Goal: Download file/media

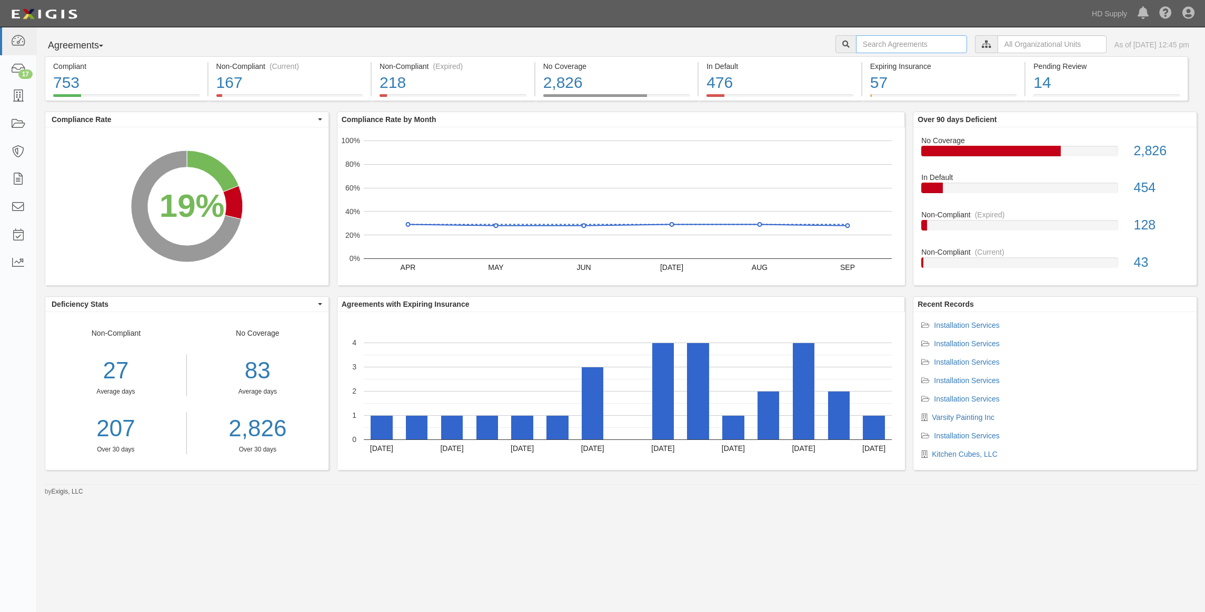
click at [886, 39] on input "text" at bounding box center [911, 44] width 111 height 18
type input "Oxley"
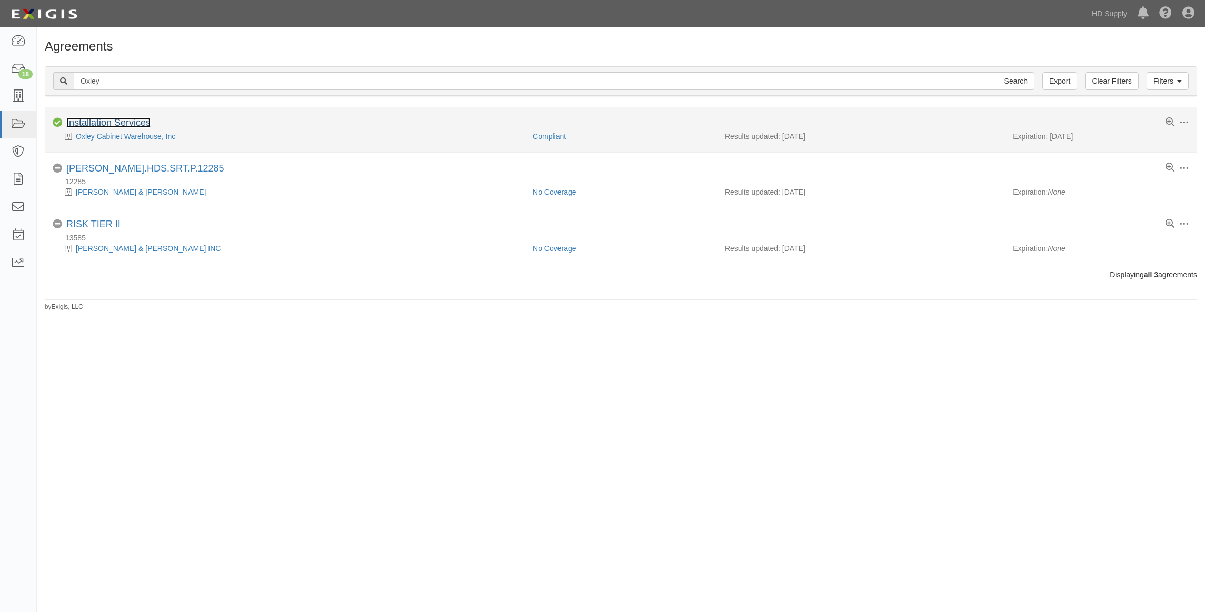
click at [102, 121] on link "Installation Services" at bounding box center [108, 122] width 84 height 11
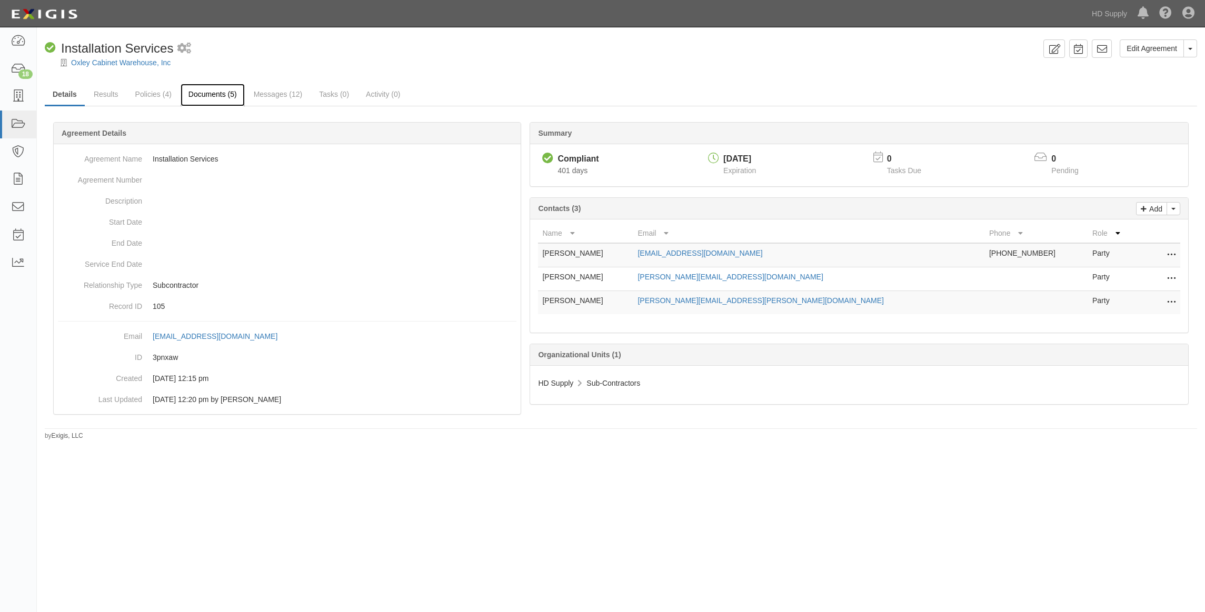
click at [218, 97] on link "Documents (5)" at bounding box center [213, 95] width 64 height 23
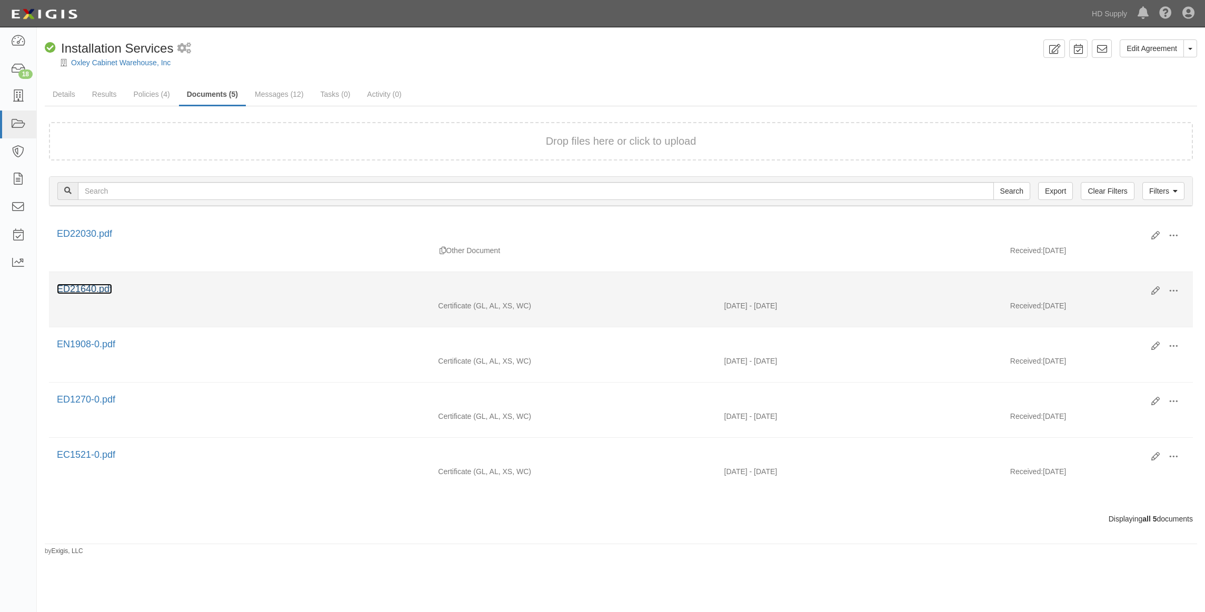
click at [90, 290] on link "ED21640.pdf" at bounding box center [84, 289] width 55 height 11
